Goal: Information Seeking & Learning: Learn about a topic

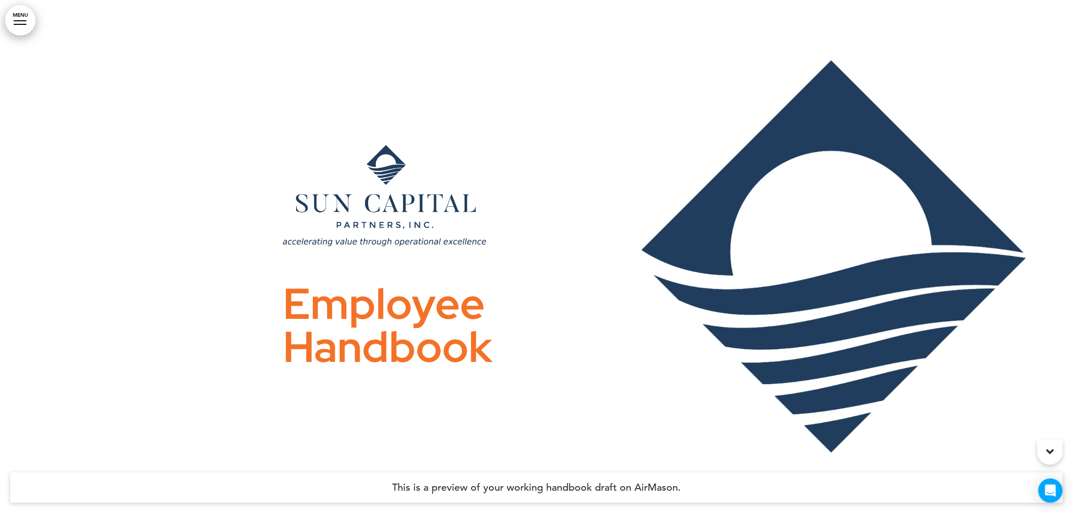
click at [15, 28] on link "MENU" at bounding box center [20, 20] width 30 height 30
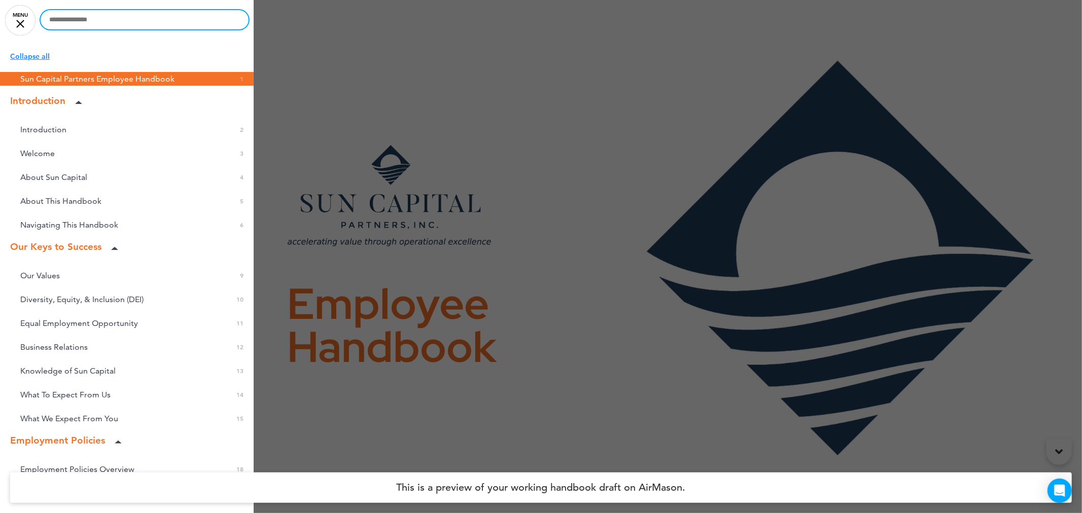
click at [83, 21] on input "text" at bounding box center [145, 19] width 208 height 19
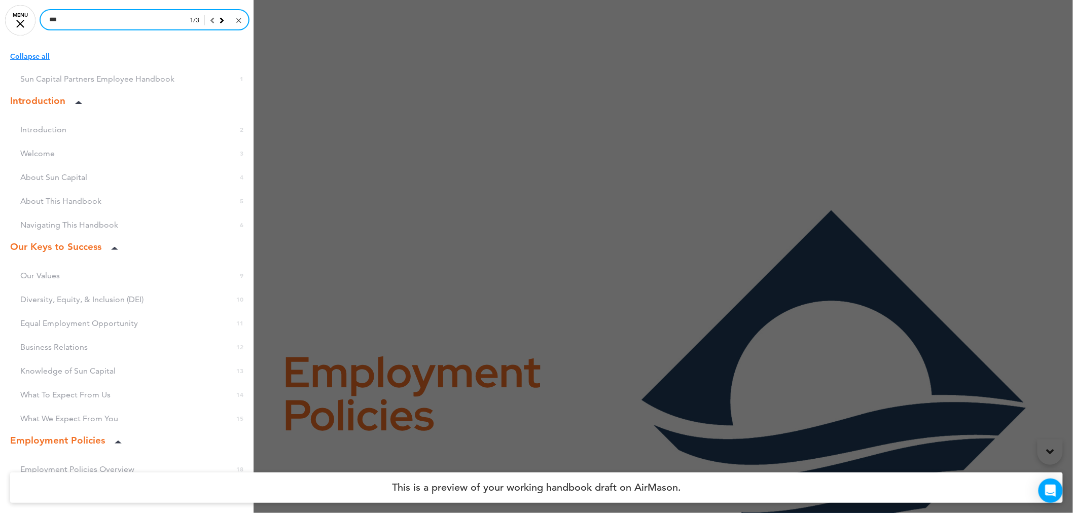
scroll to position [11185, 0]
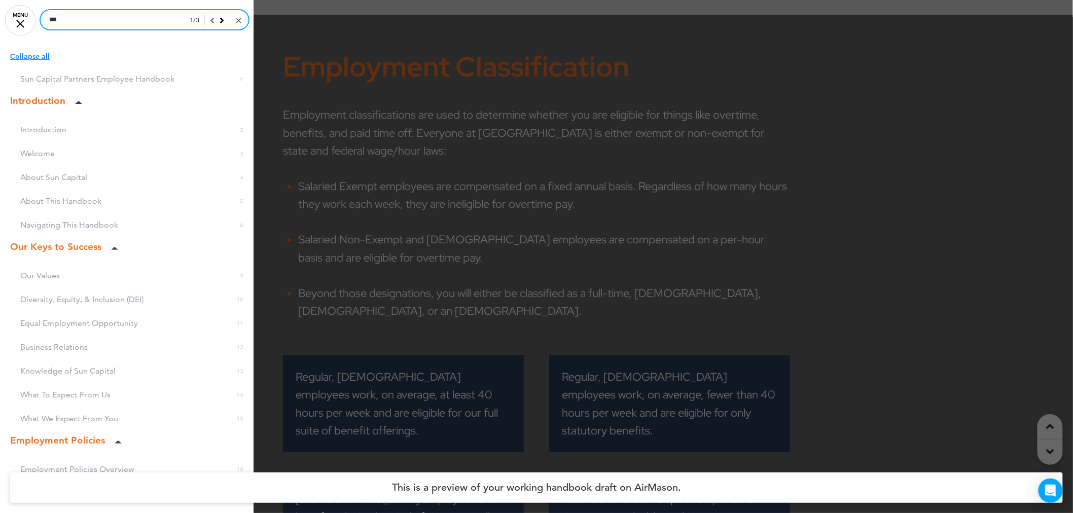
drag, startPoint x: 83, startPoint y: 21, endPoint x: 22, endPoint y: 18, distance: 61.0
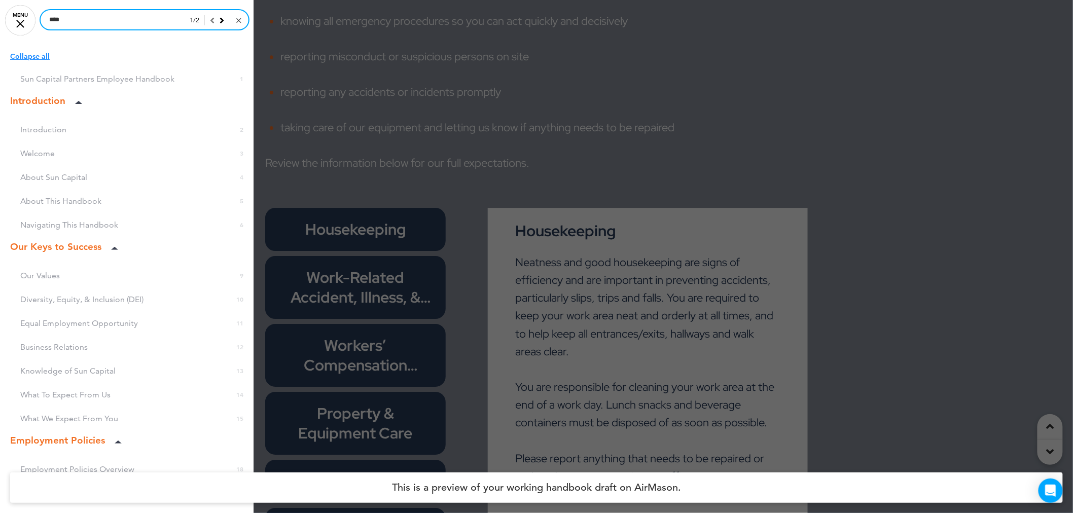
scroll to position [44941, 0]
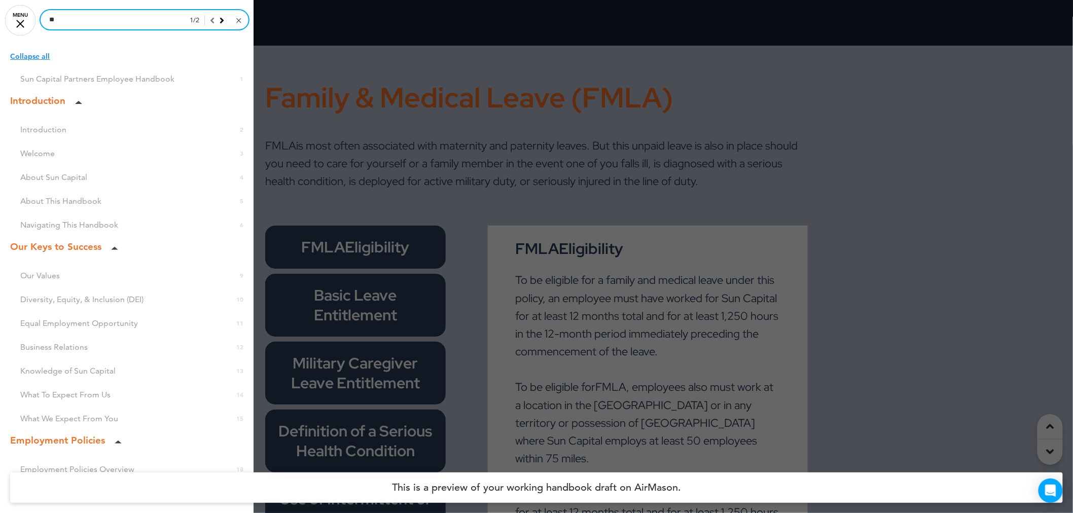
type input "*"
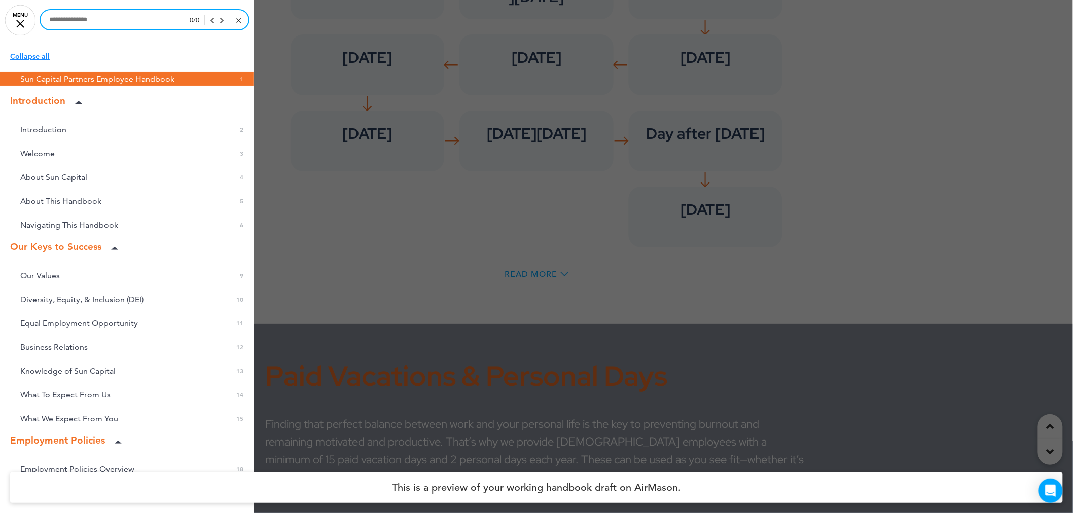
scroll to position [0, 0]
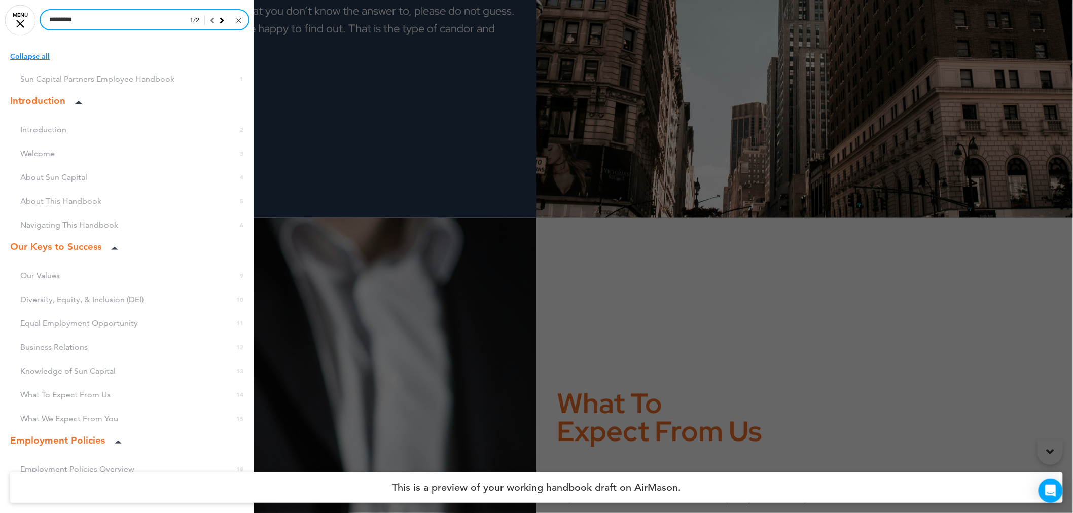
type input "*********"
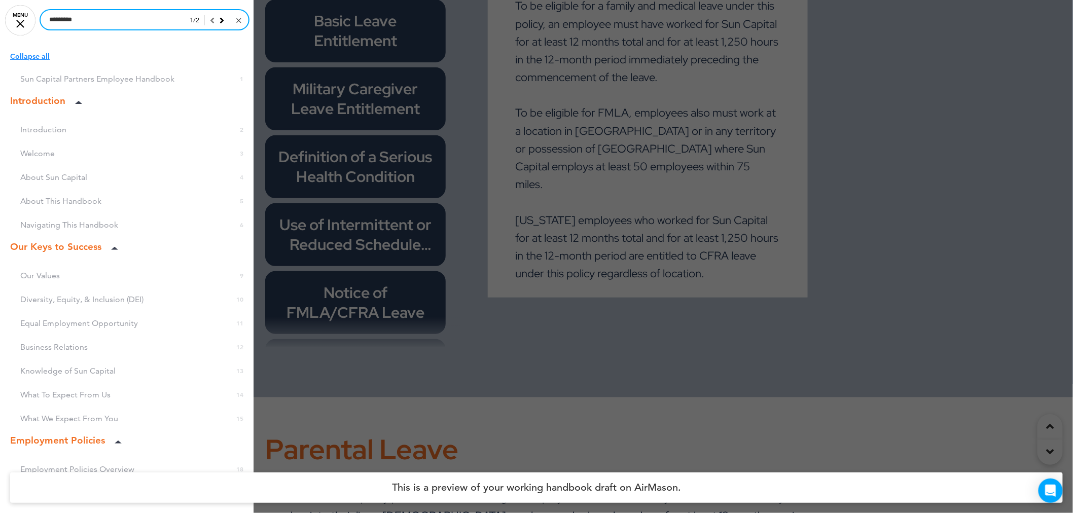
scroll to position [45053, 0]
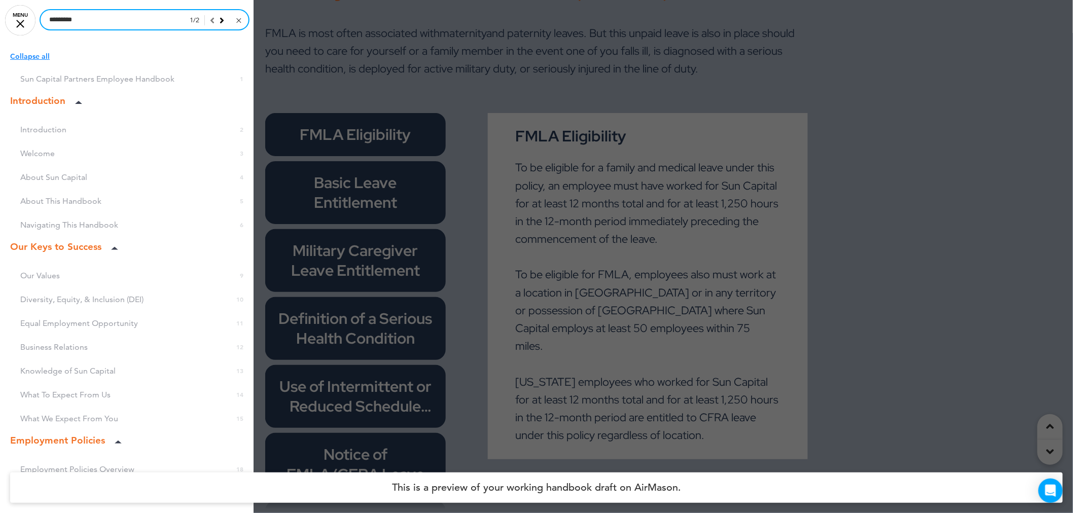
drag, startPoint x: 125, startPoint y: 25, endPoint x: 24, endPoint y: 25, distance: 100.4
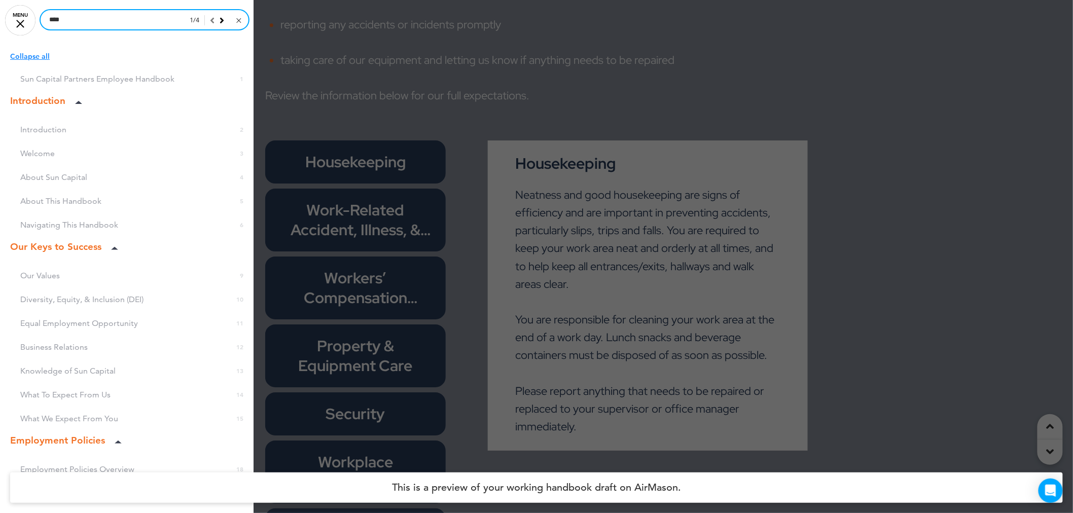
scroll to position [23895, 0]
click at [765, 131] on div at bounding box center [536, 256] width 1073 height 513
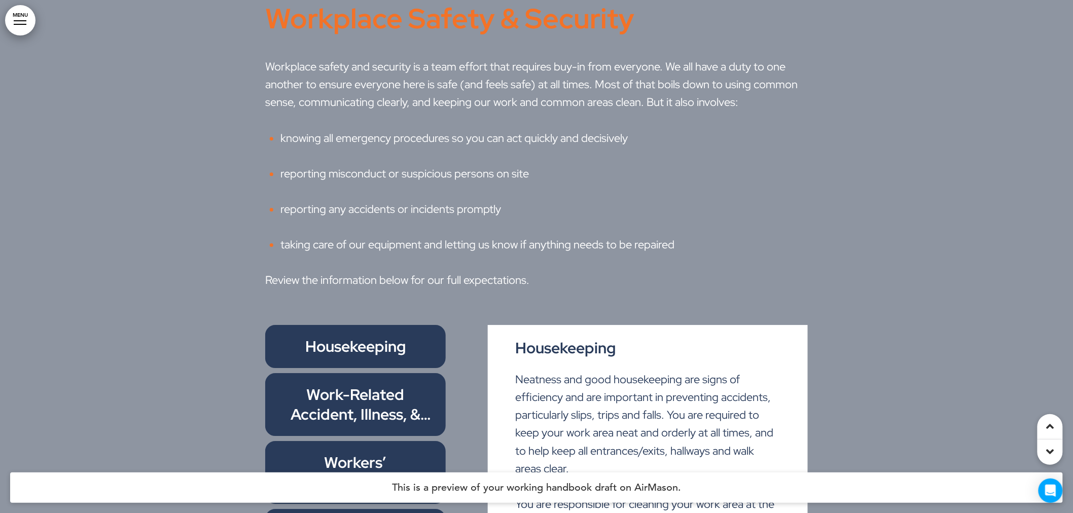
scroll to position [23726, 0]
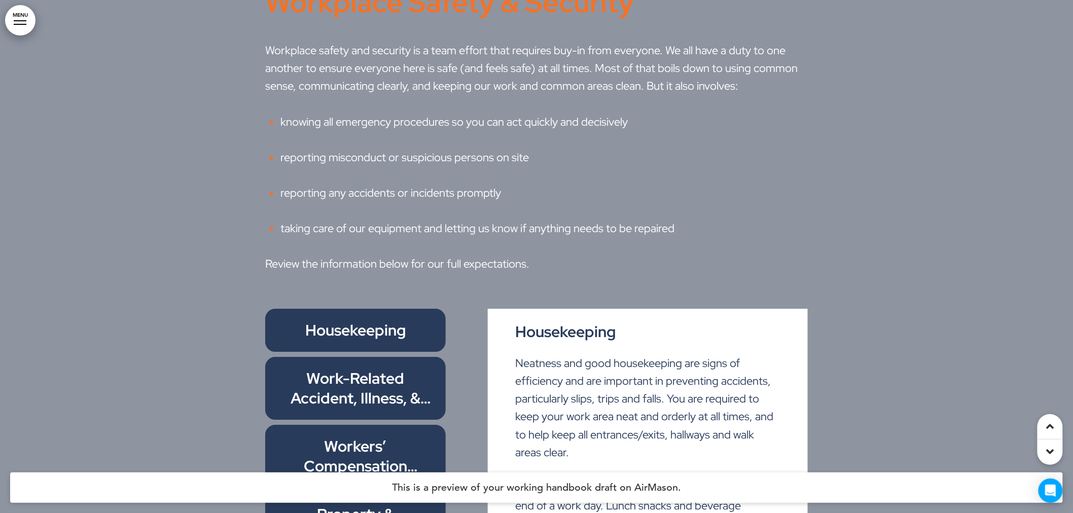
click at [16, 27] on link "MENU" at bounding box center [20, 20] width 30 height 30
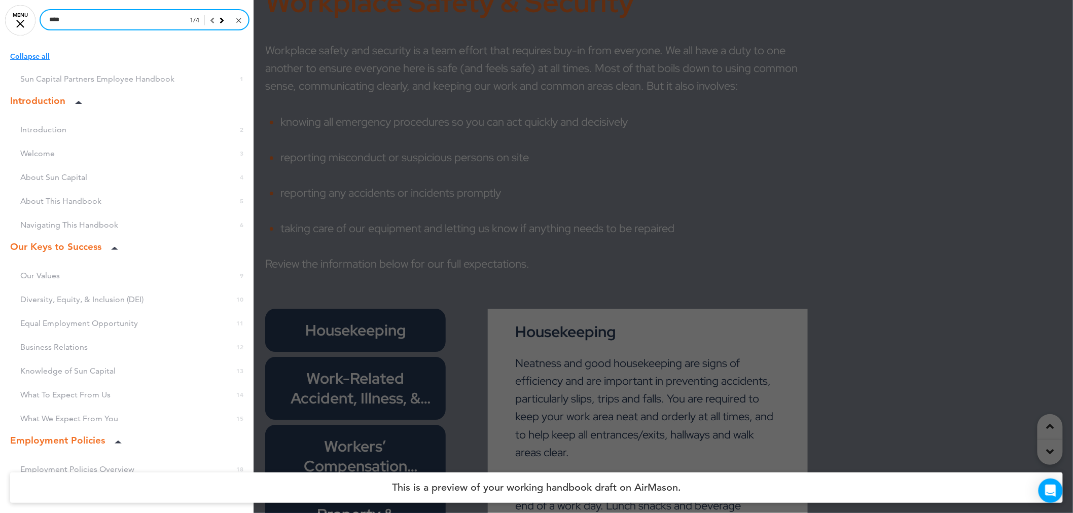
click at [80, 14] on input "****" at bounding box center [145, 19] width 208 height 19
type input "*********"
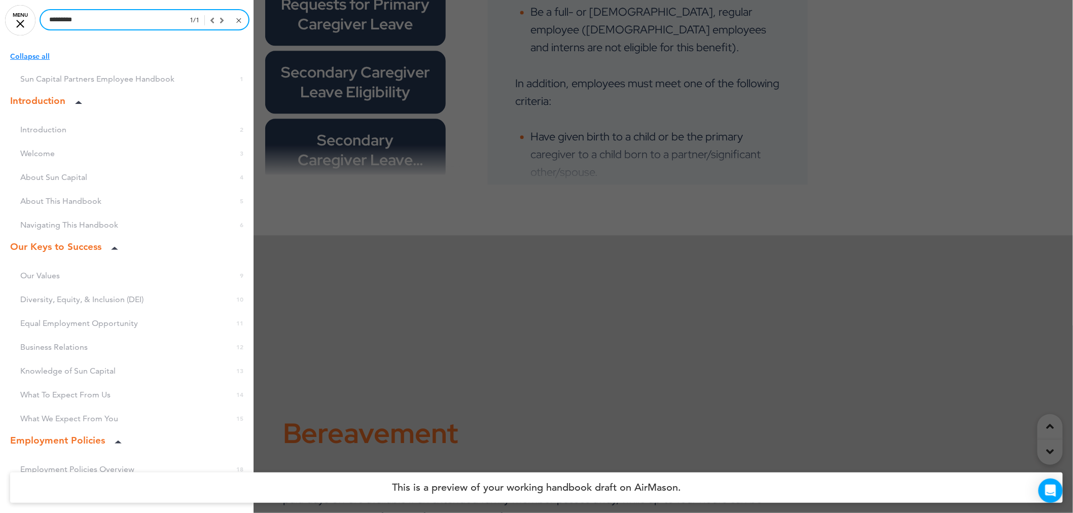
scroll to position [46771, 0]
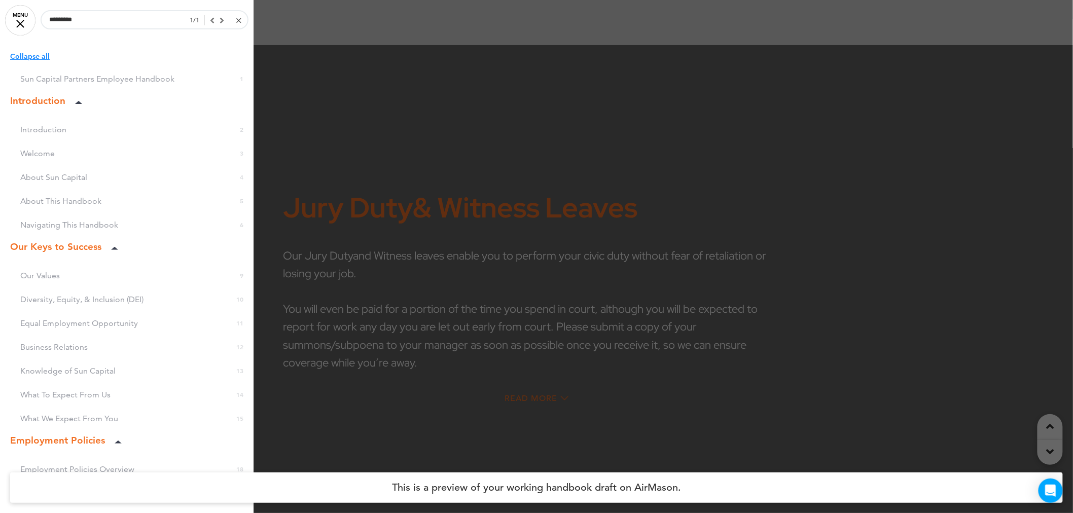
drag, startPoint x: 536, startPoint y: 361, endPoint x: 538, endPoint y: 352, distance: 8.4
click at [537, 358] on div at bounding box center [536, 256] width 1073 height 513
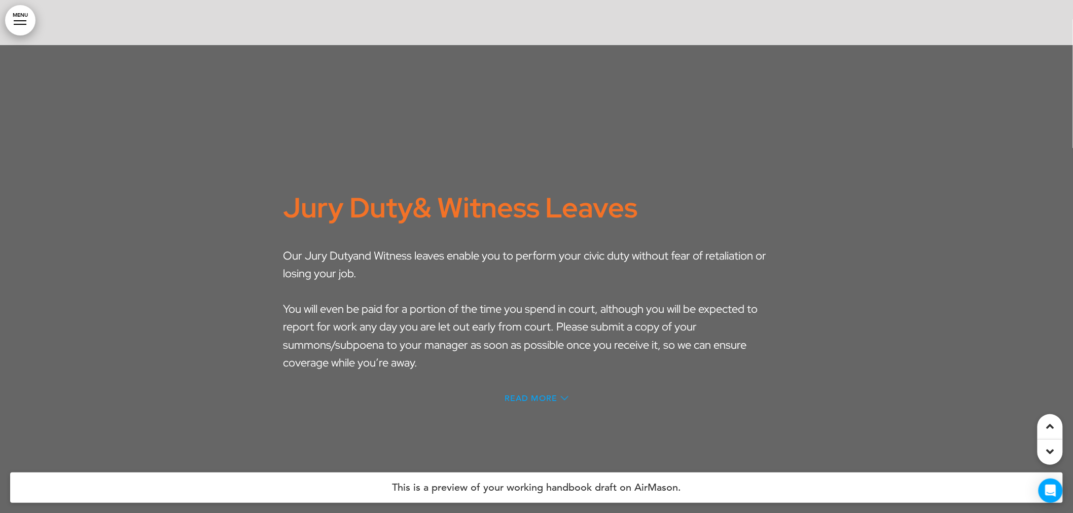
click at [539, 395] on span "Read More" at bounding box center [531, 399] width 53 height 8
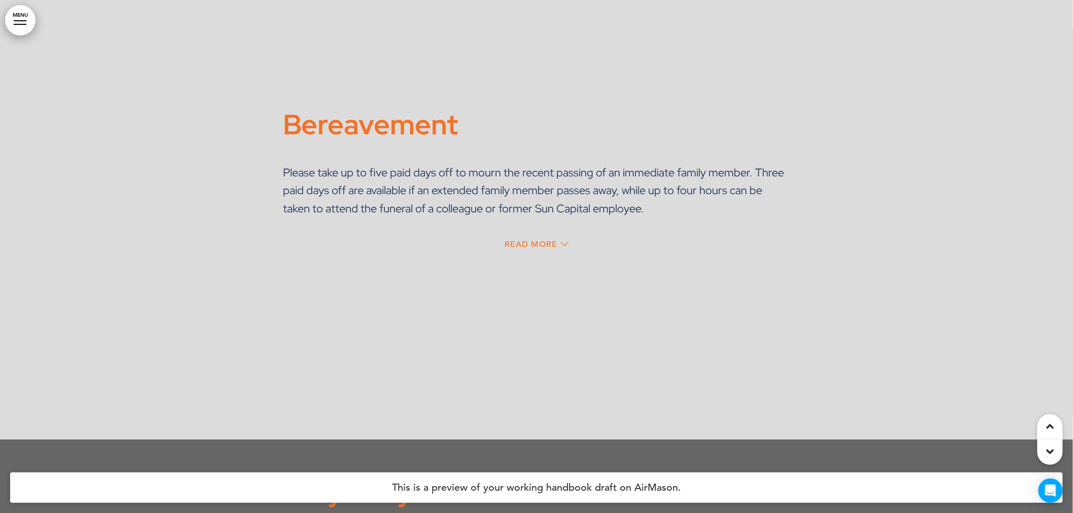
scroll to position [46207, 0]
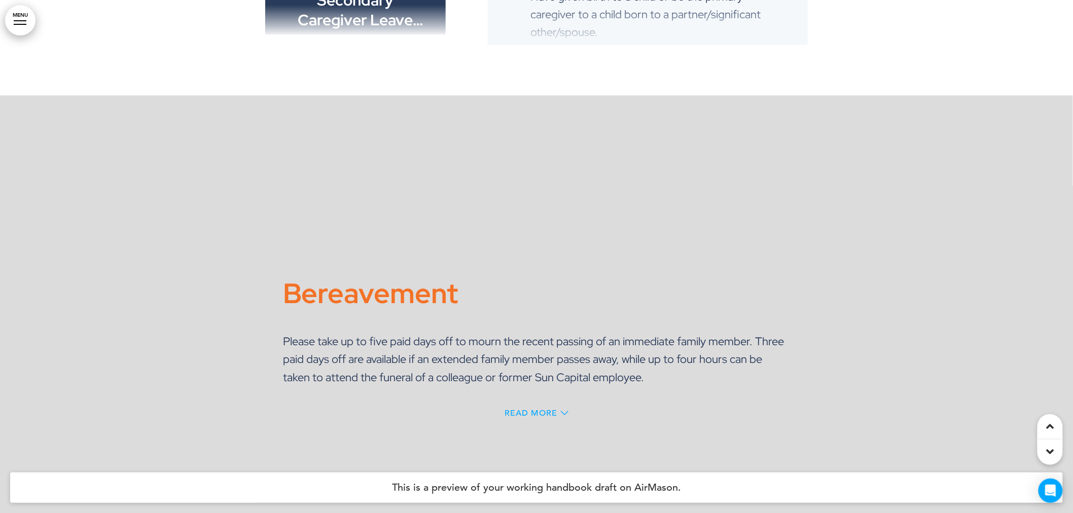
click at [531, 409] on span "Read More" at bounding box center [531, 413] width 53 height 8
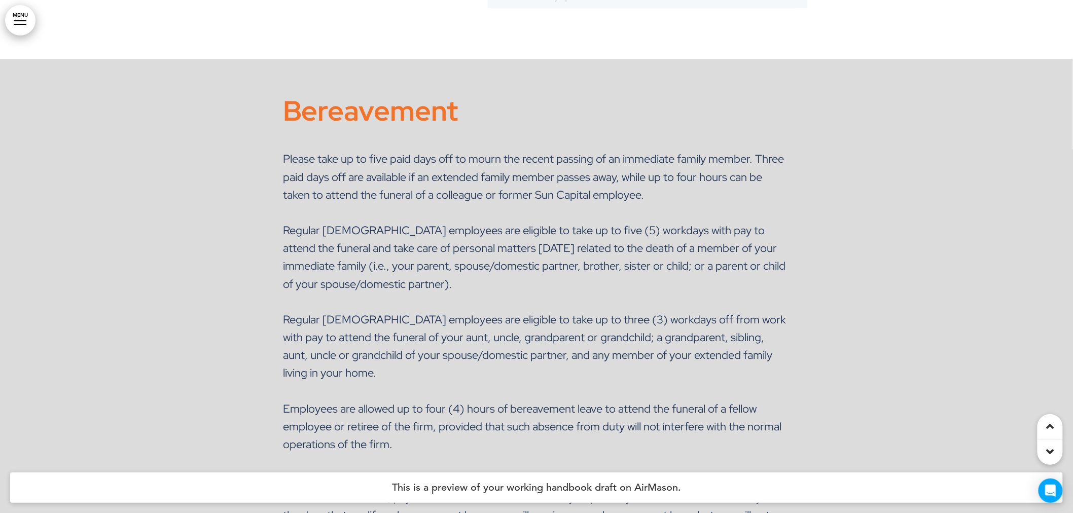
scroll to position [46264, 0]
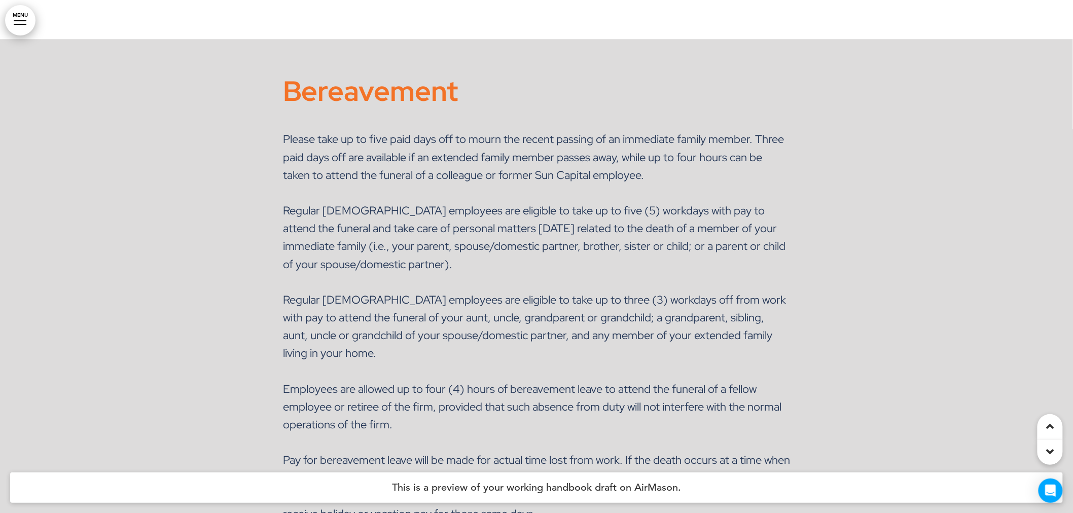
click at [16, 24] on div at bounding box center [20, 24] width 13 height 1
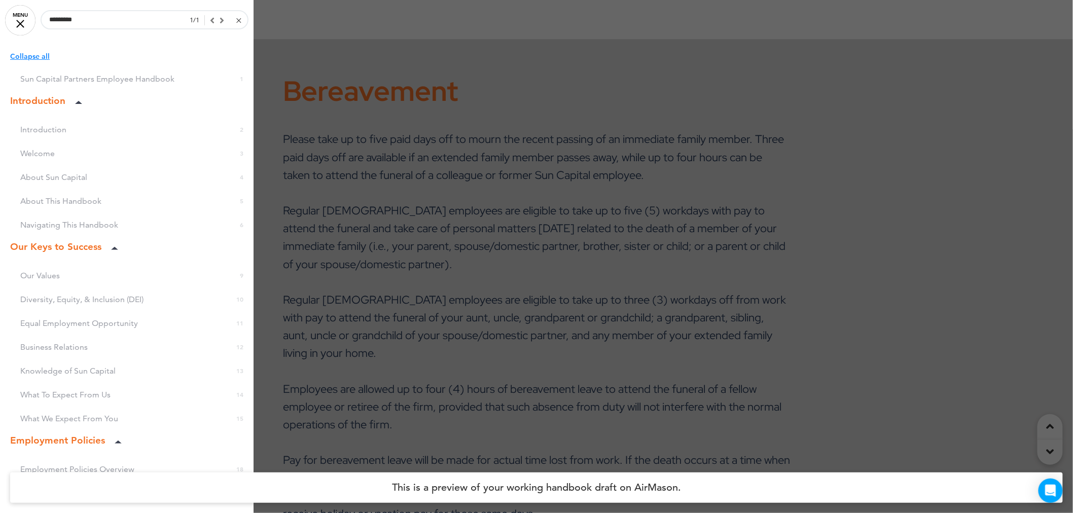
click at [671, 279] on div at bounding box center [536, 256] width 1073 height 513
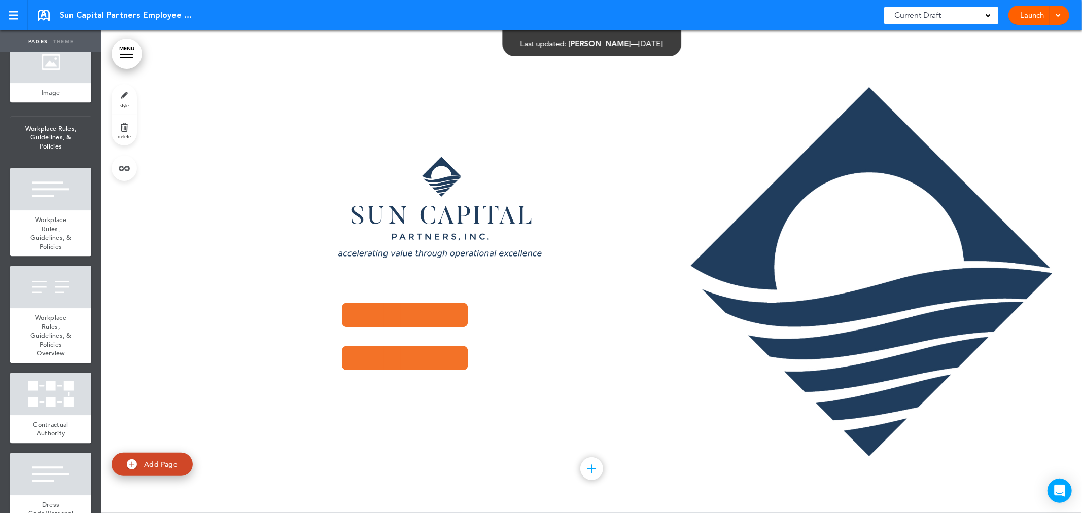
scroll to position [2254, 0]
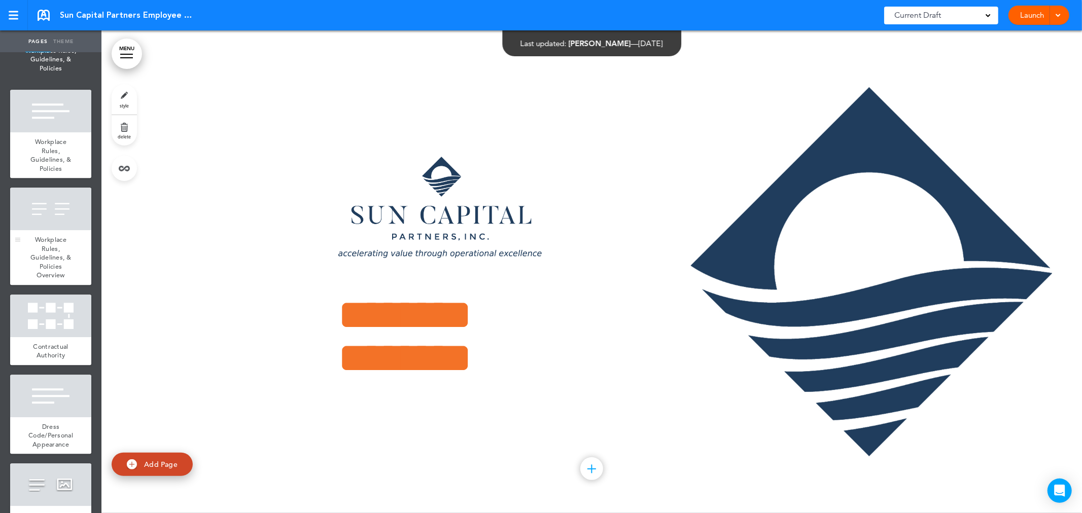
click at [42, 279] on span "Workplace Rules, Guidelines, & Policies Overview" at bounding box center [50, 257] width 41 height 44
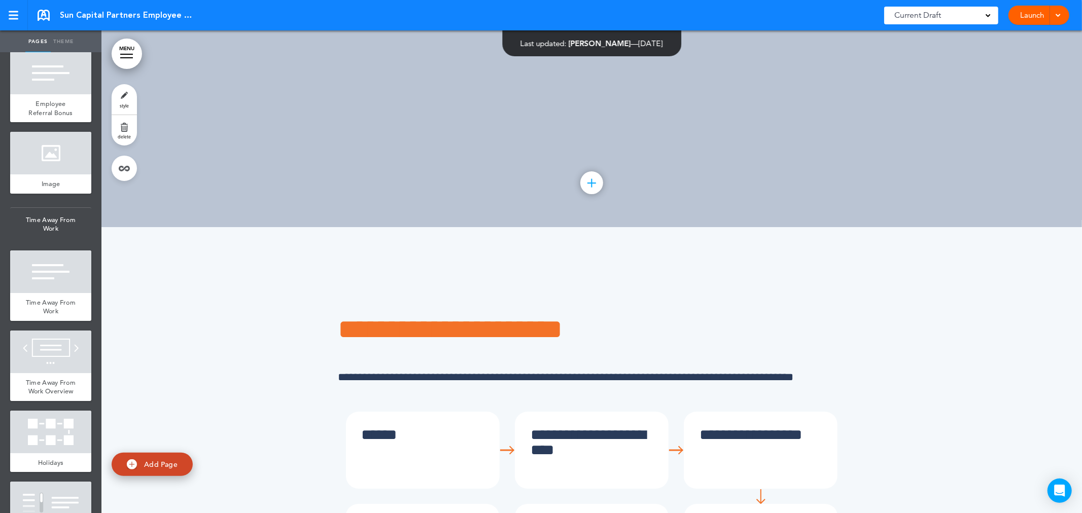
scroll to position [6255, 0]
